Goal: Information Seeking & Learning: Find specific fact

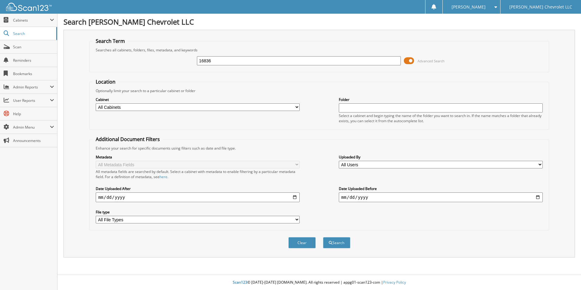
type input "16836"
click at [323, 237] on button "Search" at bounding box center [336, 242] width 27 height 11
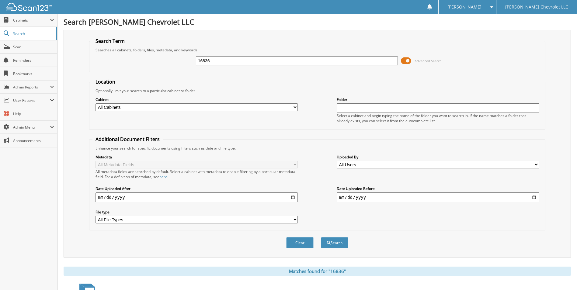
scroll to position [182, 0]
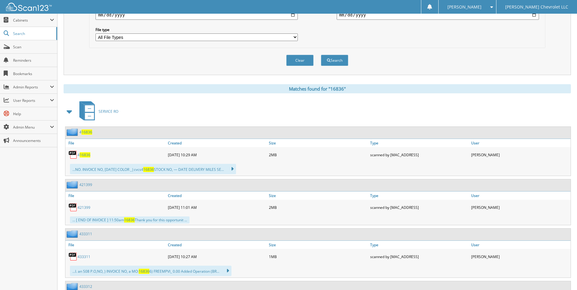
click at [69, 112] on span at bounding box center [69, 111] width 9 height 11
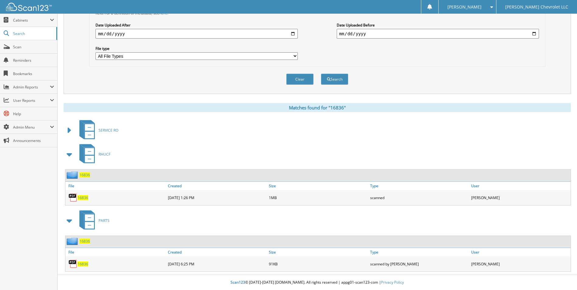
click at [84, 197] on span "16836" at bounding box center [83, 197] width 11 height 5
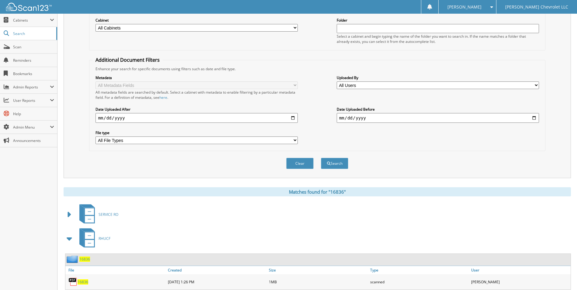
scroll to position [0, 0]
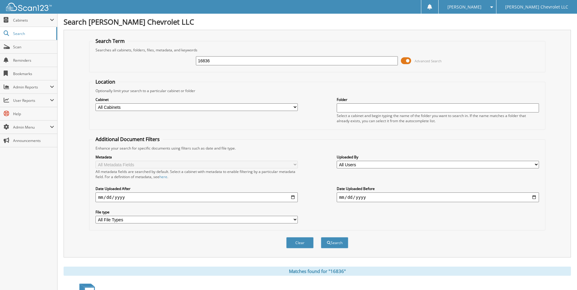
click at [214, 59] on input "16836" at bounding box center [297, 60] width 202 height 9
type input "16890"
click at [321, 237] on button "Search" at bounding box center [334, 242] width 27 height 11
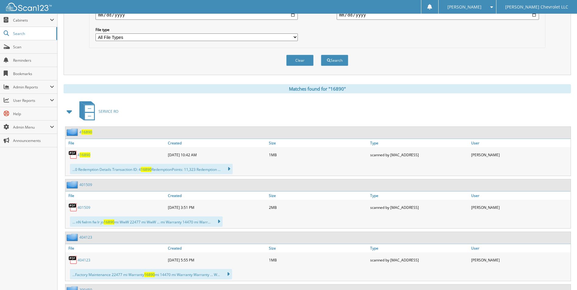
click at [68, 112] on span at bounding box center [69, 111] width 9 height 11
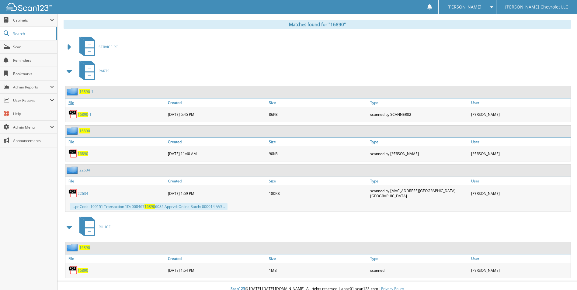
scroll to position [252, 0]
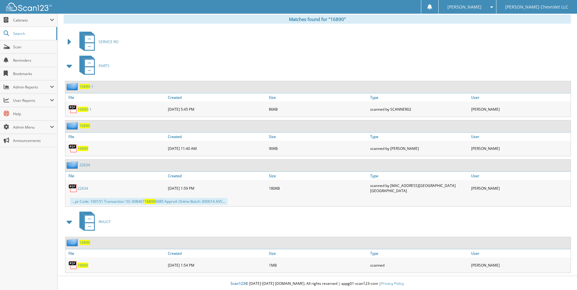
click at [82, 264] on span "16890" at bounding box center [83, 265] width 11 height 5
